Goal: Information Seeking & Learning: Learn about a topic

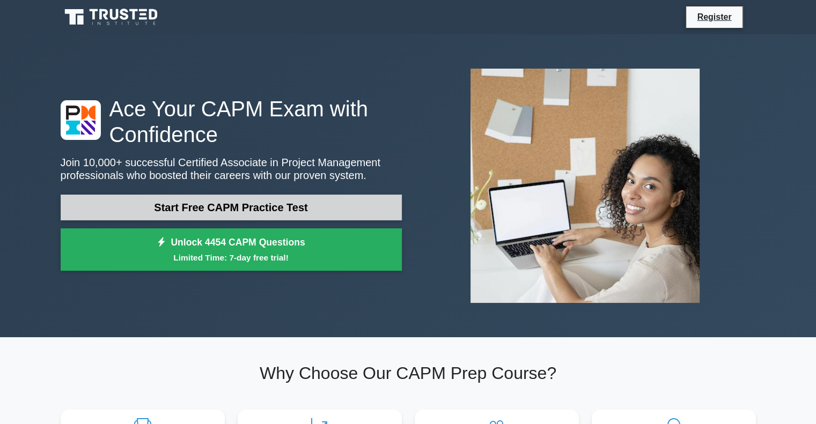
click at [270, 211] on link "Start Free CAPM Practice Test" at bounding box center [231, 208] width 341 height 26
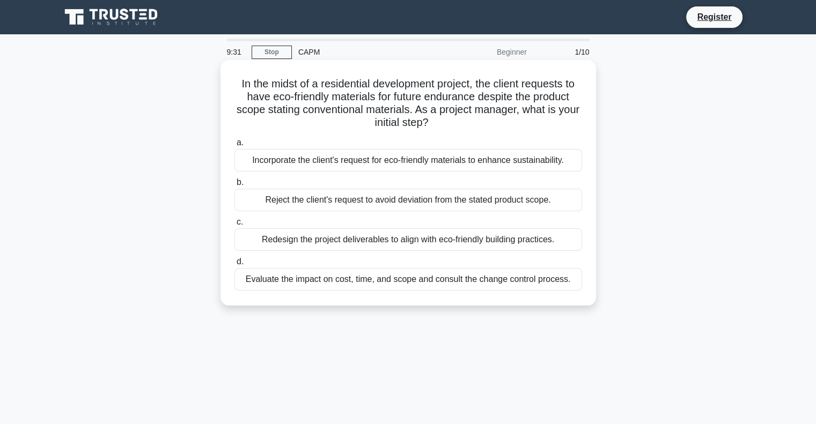
click at [370, 289] on div "Evaluate the impact on cost, time, and scope and consult the change control pro…" at bounding box center [409, 279] width 348 height 23
click at [235, 266] on input "d. Evaluate the impact on cost, time, and scope and consult the change control …" at bounding box center [235, 262] width 0 height 7
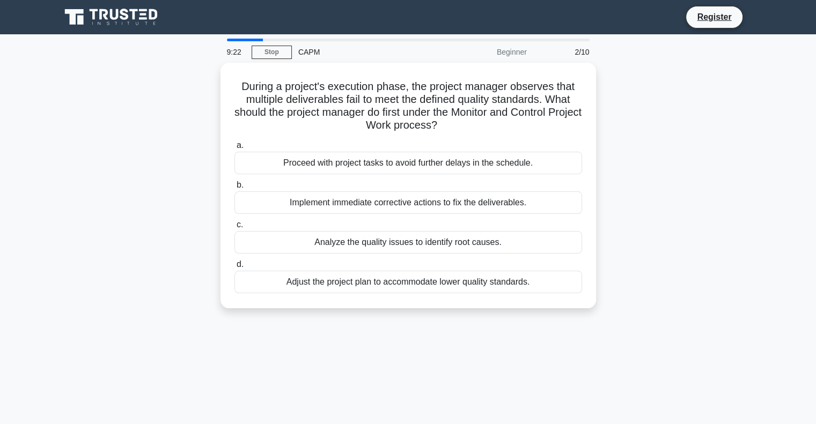
click at [173, 266] on div "During a project's execution phase, the project manager observes that multiple …" at bounding box center [408, 192] width 708 height 259
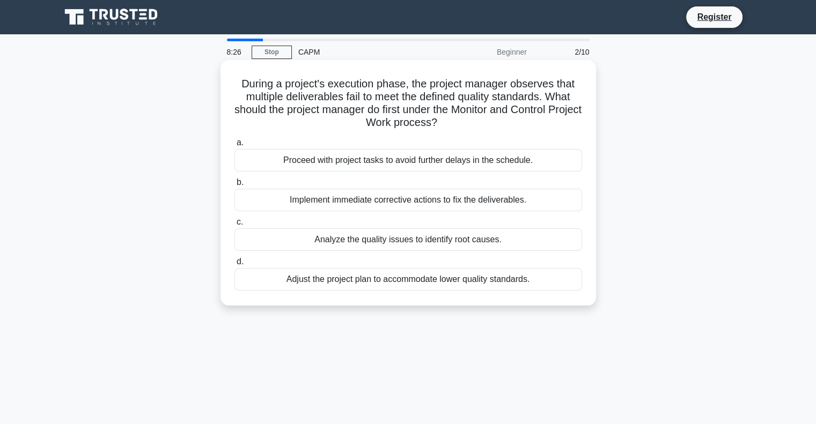
click at [378, 239] on div "Analyze the quality issues to identify root causes." at bounding box center [409, 240] width 348 height 23
click at [235, 226] on input "c. Analyze the quality issues to identify root causes." at bounding box center [235, 222] width 0 height 7
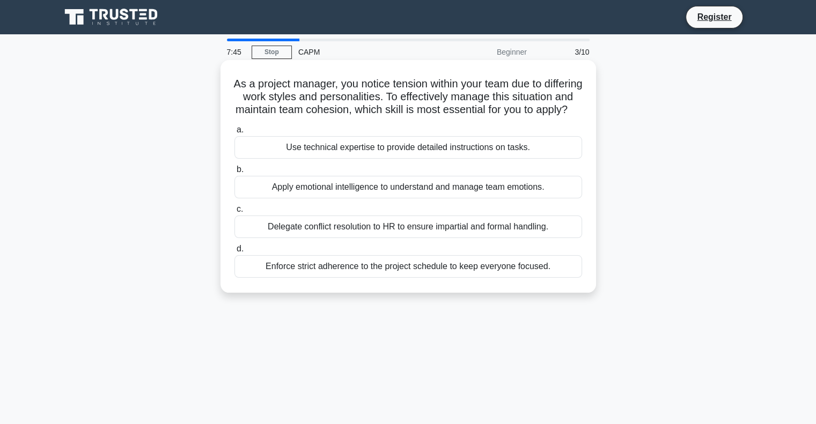
click at [308, 199] on div "Apply emotional intelligence to understand and manage team emotions." at bounding box center [409, 187] width 348 height 23
click at [235, 173] on input "b. Apply emotional intelligence to understand and manage team emotions." at bounding box center [235, 169] width 0 height 7
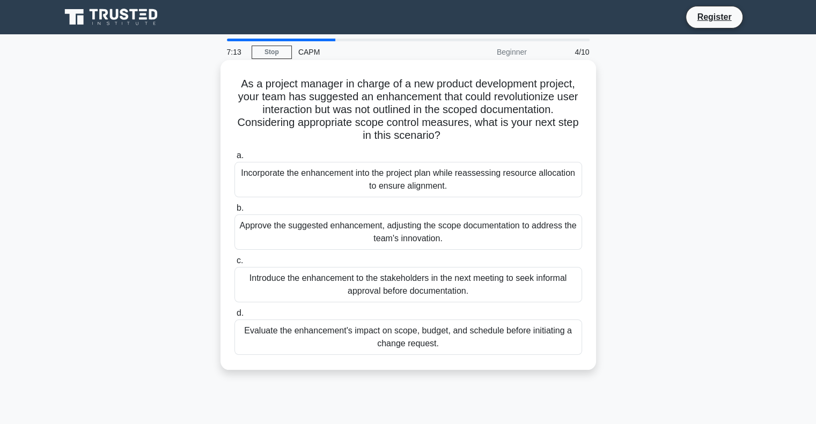
click at [423, 345] on div "Evaluate the enhancement's impact on scope, budget, and schedule before initiat…" at bounding box center [409, 337] width 348 height 35
click at [235, 317] on input "d. Evaluate the enhancement's impact on scope, budget, and schedule before init…" at bounding box center [235, 313] width 0 height 7
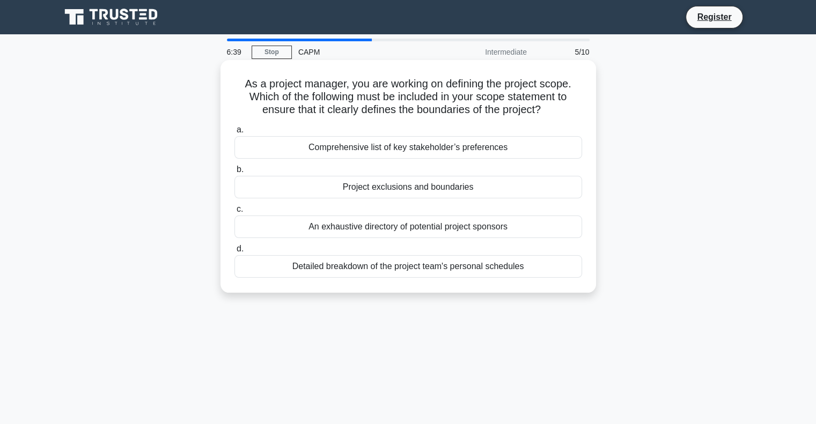
click at [357, 191] on div "Project exclusions and boundaries" at bounding box center [409, 187] width 348 height 23
click at [235, 173] on input "b. Project exclusions and boundaries" at bounding box center [235, 169] width 0 height 7
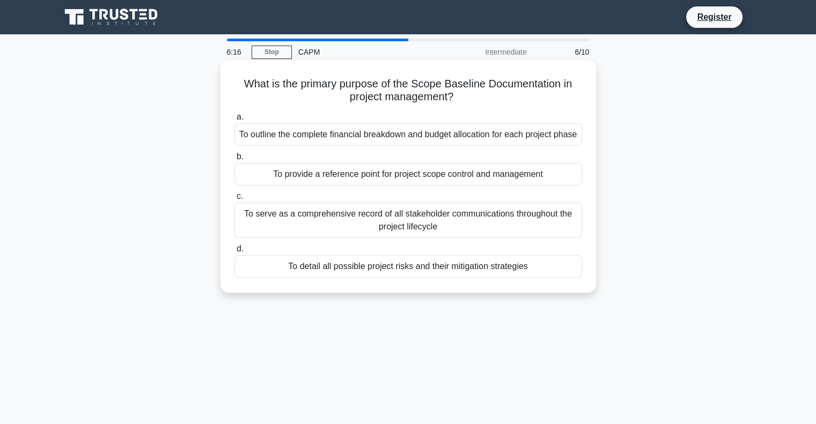
click at [299, 180] on div "To provide a reference point for project scope control and management" at bounding box center [409, 174] width 348 height 23
click at [235, 160] on input "b. To provide a reference point for project scope control and management" at bounding box center [235, 156] width 0 height 7
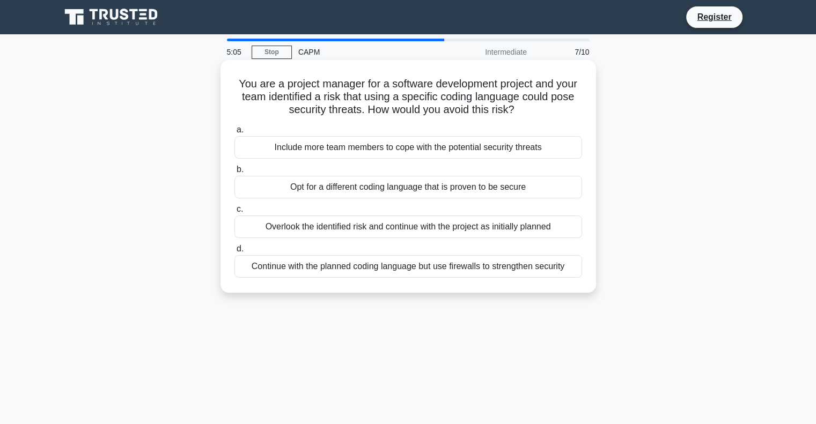
click at [311, 188] on div "Opt for a different coding language that is proven to be secure" at bounding box center [409, 187] width 348 height 23
click at [235, 173] on input "b. Opt for a different coding language that is proven to be secure" at bounding box center [235, 169] width 0 height 7
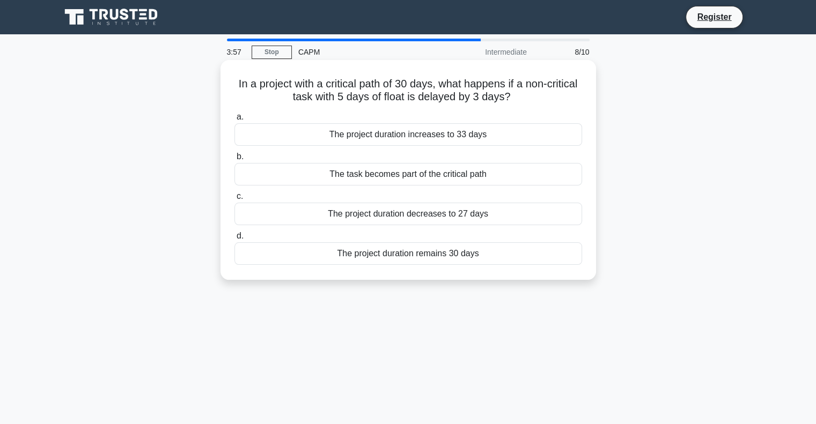
click at [357, 252] on div "The project duration remains 30 days" at bounding box center [409, 254] width 348 height 23
click at [235, 240] on input "d. The project duration remains 30 days" at bounding box center [235, 236] width 0 height 7
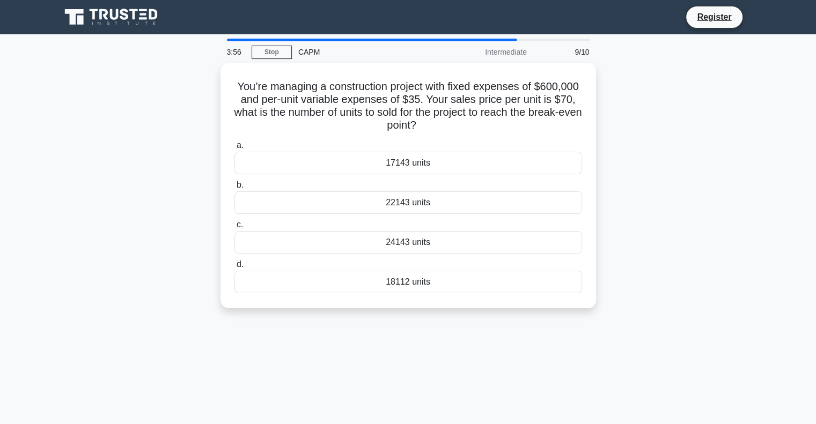
click at [86, 227] on div "You’re managing a construction project with fixed expenses of $600,000 and per-…" at bounding box center [408, 192] width 708 height 259
drag, startPoint x: 350, startPoint y: 424, endPoint x: 351, endPoint y: 445, distance: 21.5
click at [351, 424] on html "Register 3:00 Stop CAPM" at bounding box center [408, 332] width 816 height 664
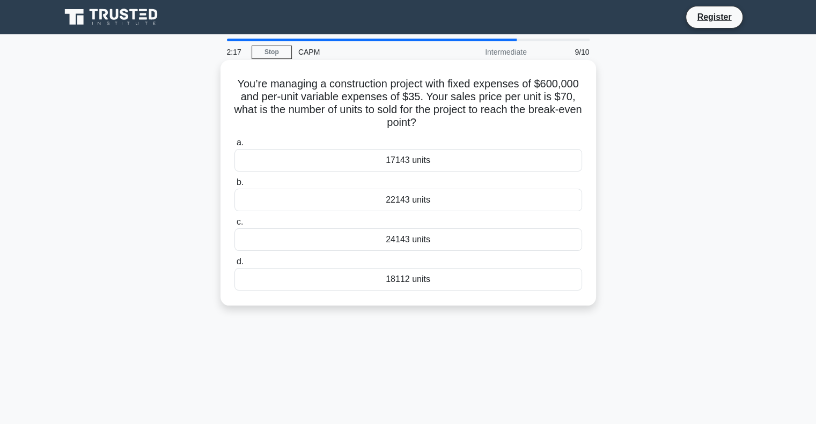
click at [353, 163] on div "17143 units" at bounding box center [409, 160] width 348 height 23
click at [235, 147] on input "a. 17143 units" at bounding box center [235, 143] width 0 height 7
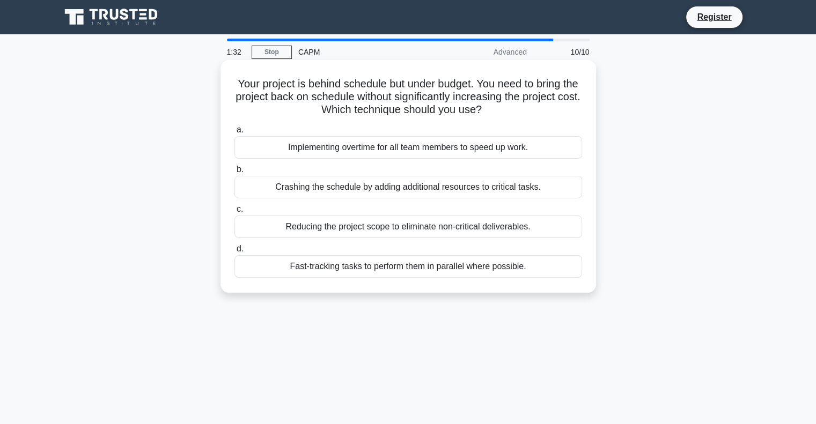
click at [300, 268] on div "Fast-tracking tasks to perform them in parallel where possible." at bounding box center [409, 266] width 348 height 23
click at [235, 253] on input "d. Fast-tracking tasks to perform them in parallel where possible." at bounding box center [235, 249] width 0 height 7
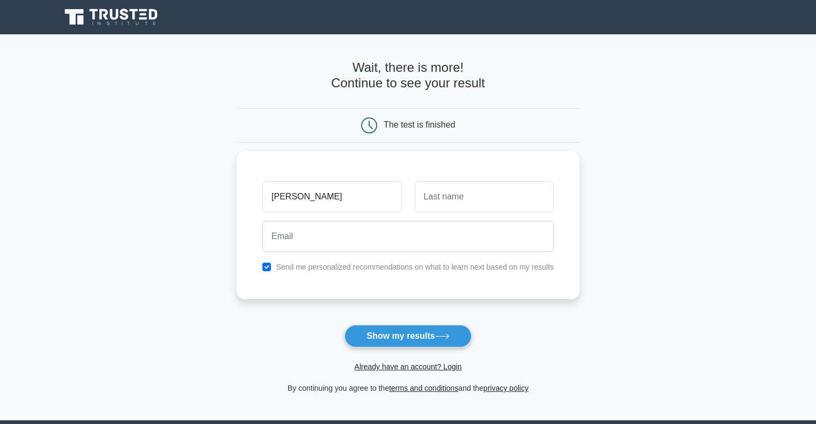
type input "sara"
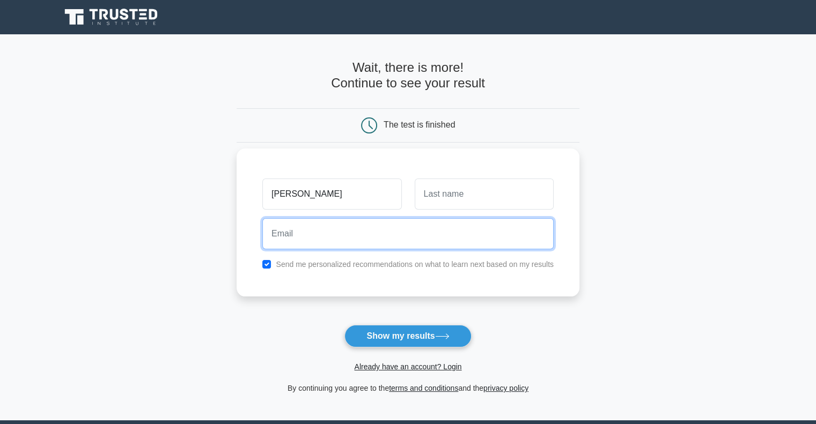
click at [316, 238] on input "email" at bounding box center [407, 233] width 291 height 31
type input "sara.aittaleb3@gmail.com"
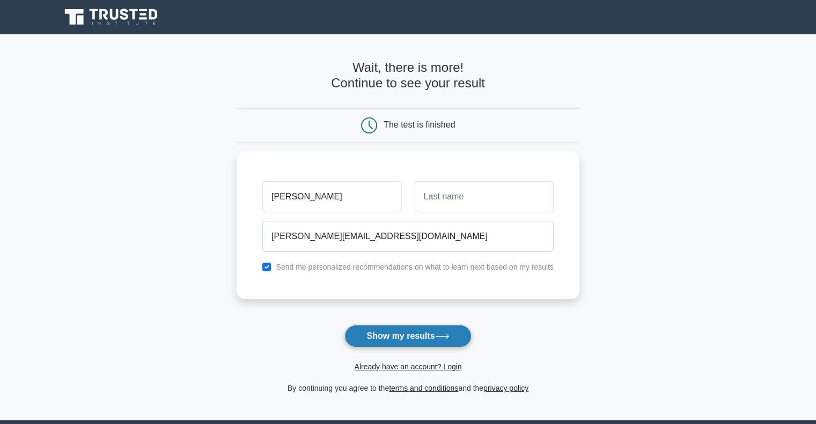
click at [389, 335] on button "Show my results" at bounding box center [408, 336] width 127 height 23
type input "a"
click at [389, 335] on button "Show my results" at bounding box center [408, 336] width 127 height 23
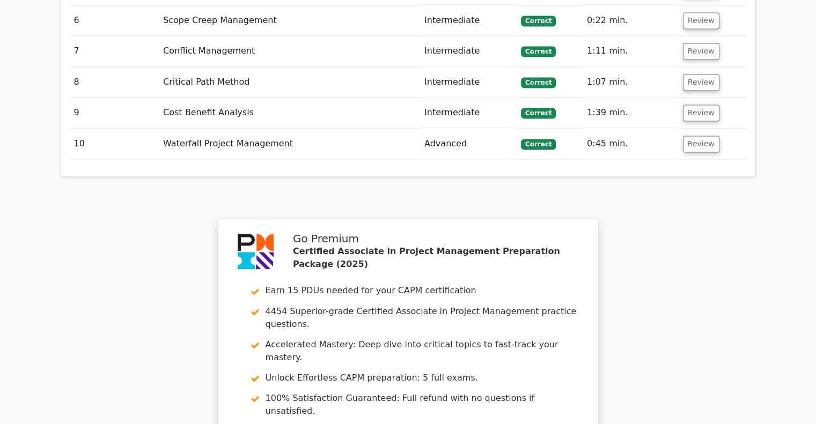
scroll to position [1741, 0]
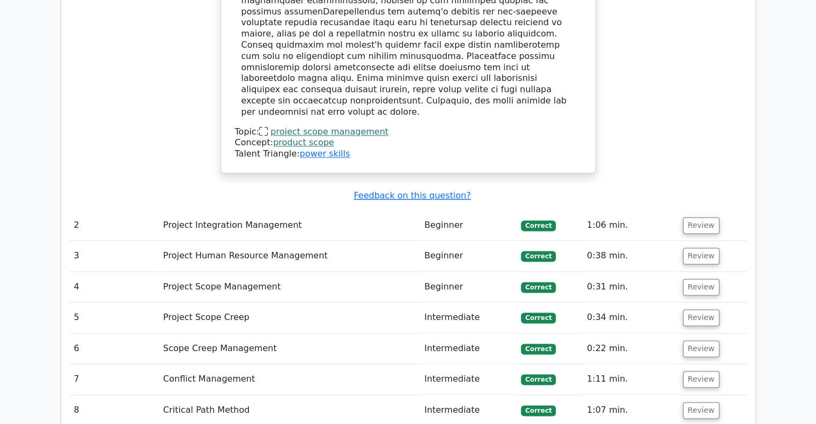
scroll to position [1532, 0]
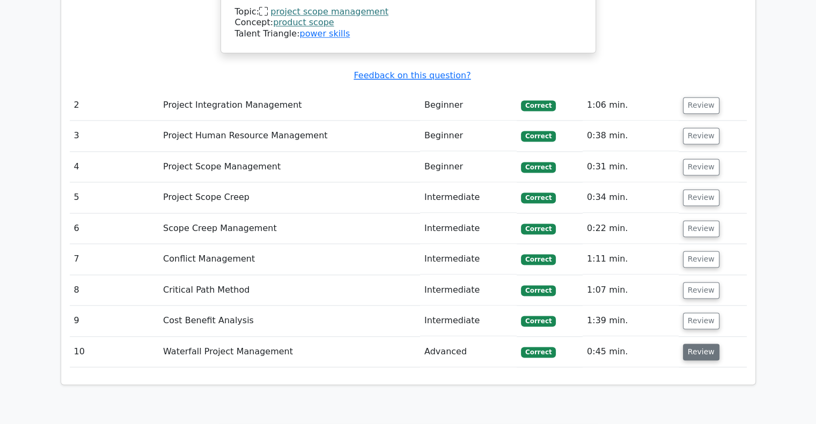
click at [693, 344] on button "Review" at bounding box center [701, 352] width 36 height 17
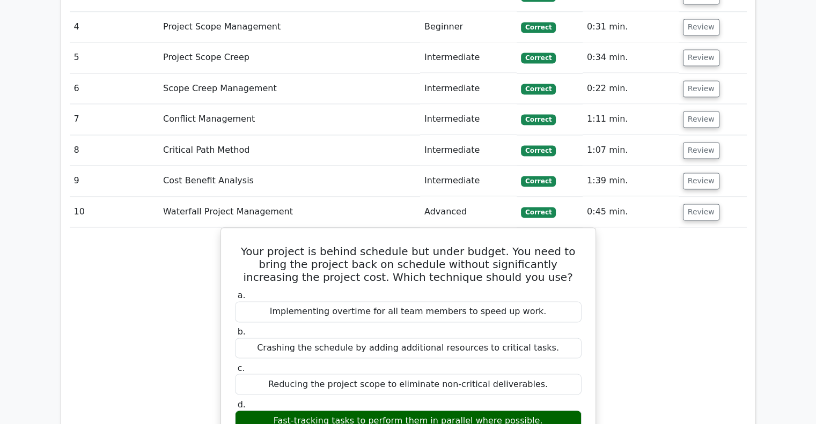
scroll to position [1673, 0]
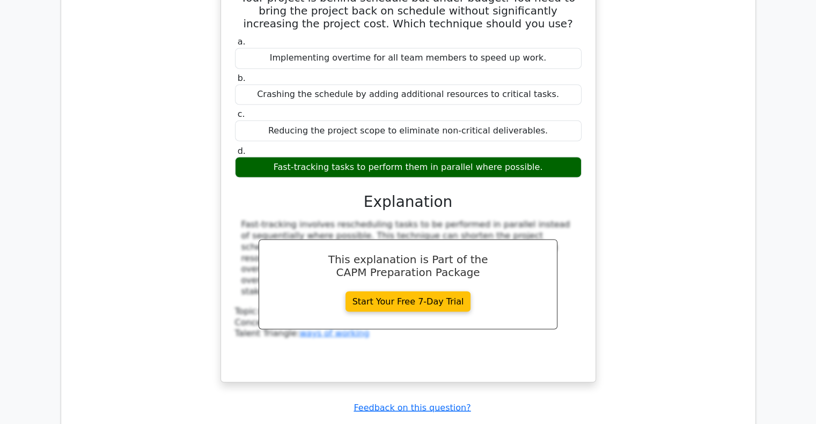
scroll to position [1923, 0]
